Goal: Task Accomplishment & Management: Use online tool/utility

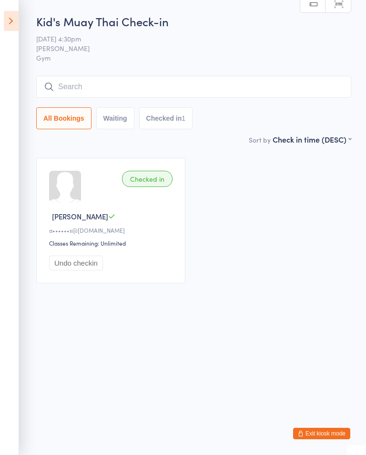
type input "q"
click at [322, 139] on select "First name (ASC) First name (DESC) Last name (ASC) Last name (DESC) Check in ti…" at bounding box center [312, 138] width 79 height 8
click at [326, 142] on select "First name (ASC) First name (DESC) Last name (ASC) Last name (DESC) Check in ti…" at bounding box center [314, 138] width 74 height 8
click at [78, 88] on input "search" at bounding box center [193, 87] width 315 height 22
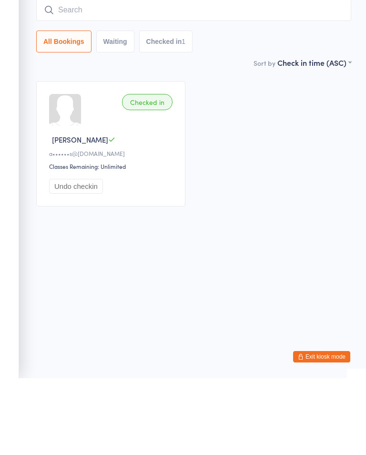
type input "Q"
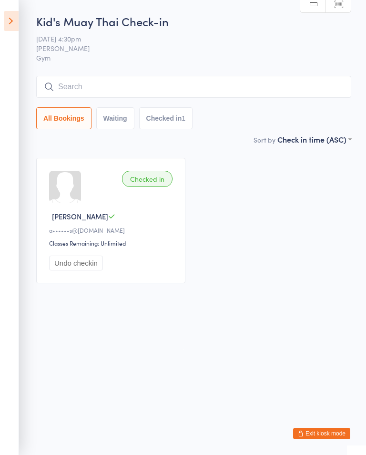
type input "Q"
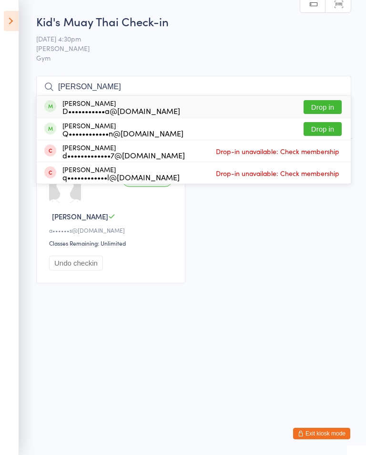
type input "[PERSON_NAME]"
click at [322, 109] on button "Drop in" at bounding box center [323, 107] width 38 height 14
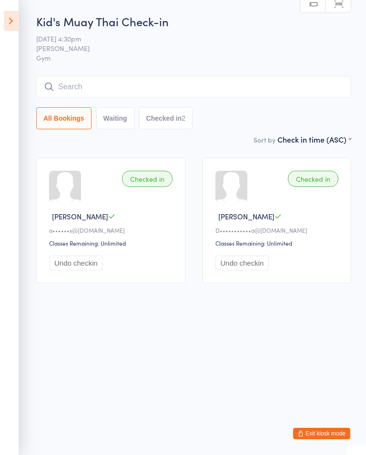
click at [113, 87] on input "search" at bounding box center [193, 87] width 315 height 22
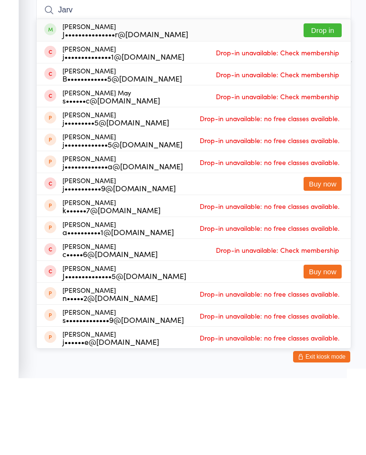
type input "Jarv"
click at [308, 100] on button "Drop in" at bounding box center [323, 107] width 38 height 14
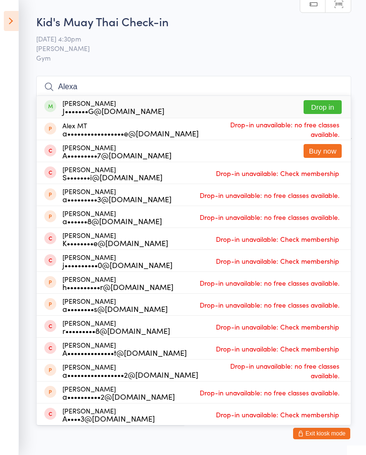
type input "Alexa"
click at [335, 109] on button "Drop in" at bounding box center [323, 107] width 38 height 14
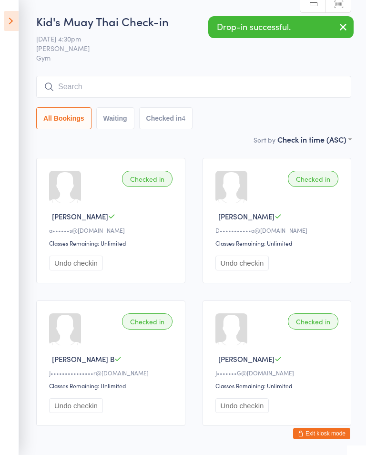
click at [162, 84] on input "search" at bounding box center [193, 87] width 315 height 22
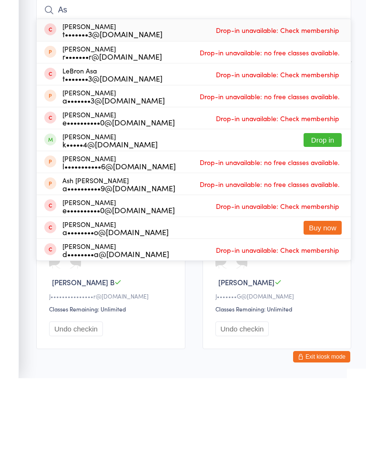
type input "A"
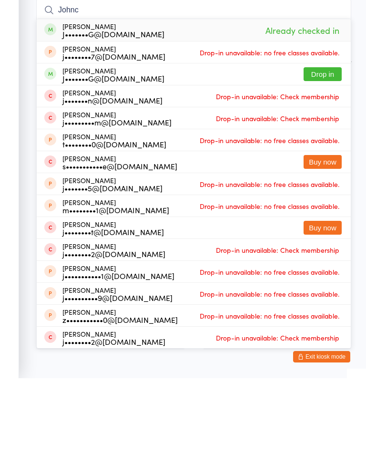
type input "Johnc"
click at [327, 144] on button "Drop in" at bounding box center [323, 151] width 38 height 14
